Goal: Information Seeking & Learning: Learn about a topic

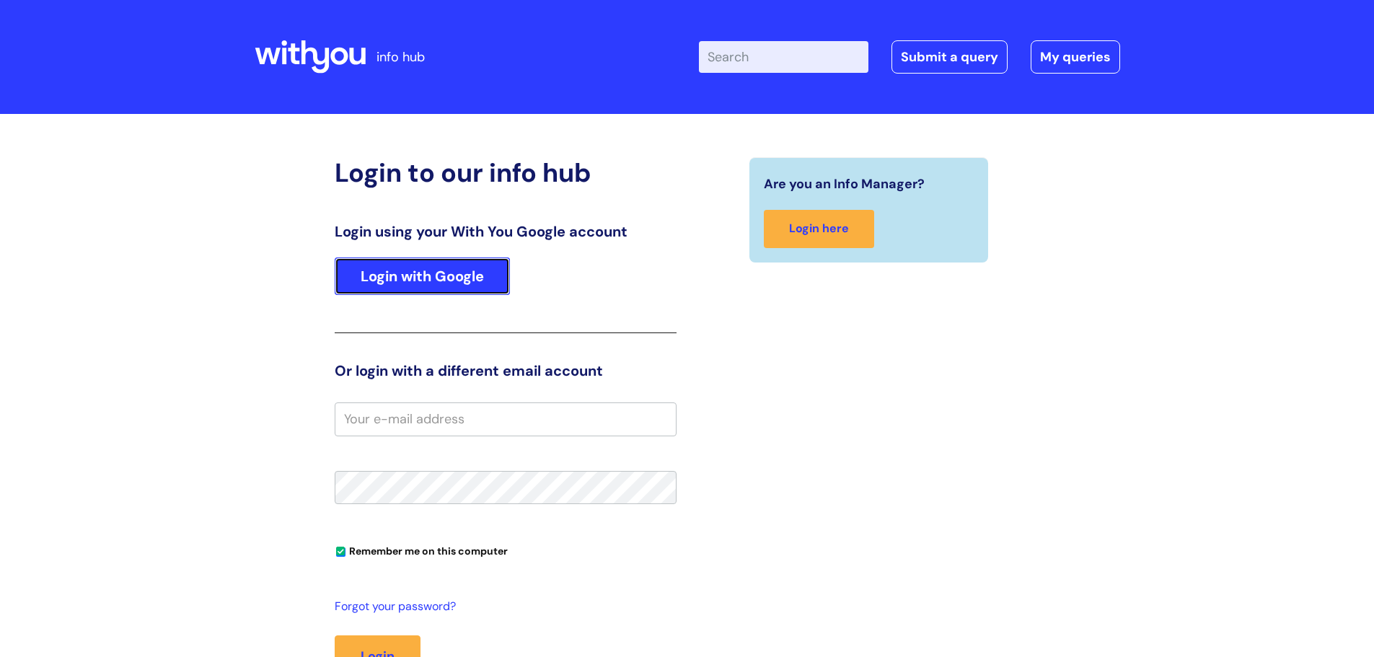
click at [433, 279] on link "Login with Google" at bounding box center [422, 276] width 175 height 38
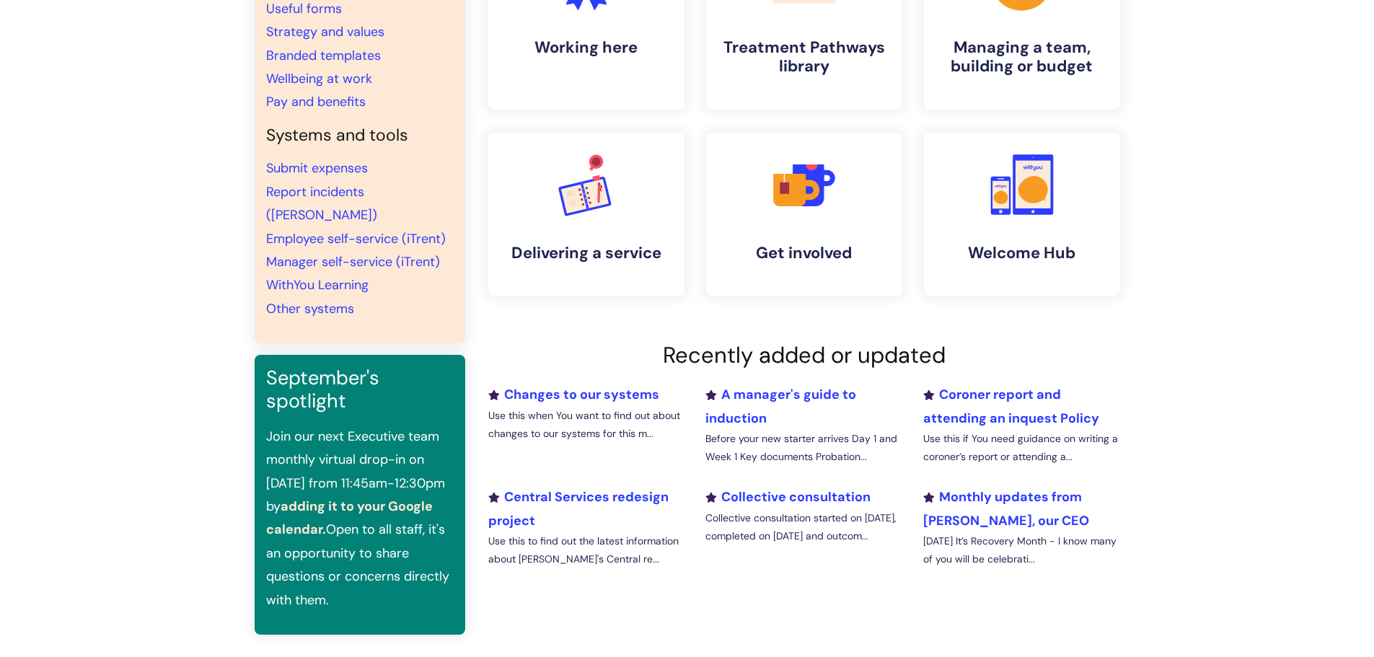
scroll to position [216, 0]
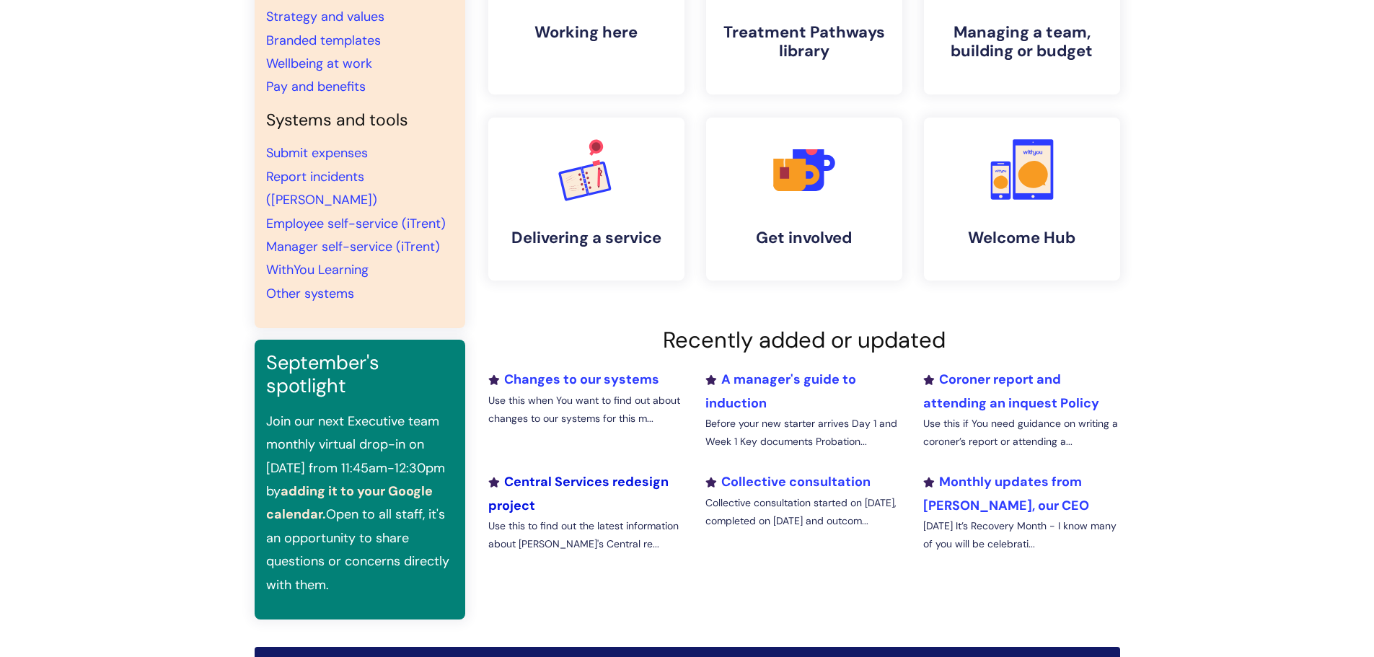
click at [647, 475] on link "Central Services redesign project" at bounding box center [578, 493] width 180 height 40
